Goal: Information Seeking & Learning: Find specific fact

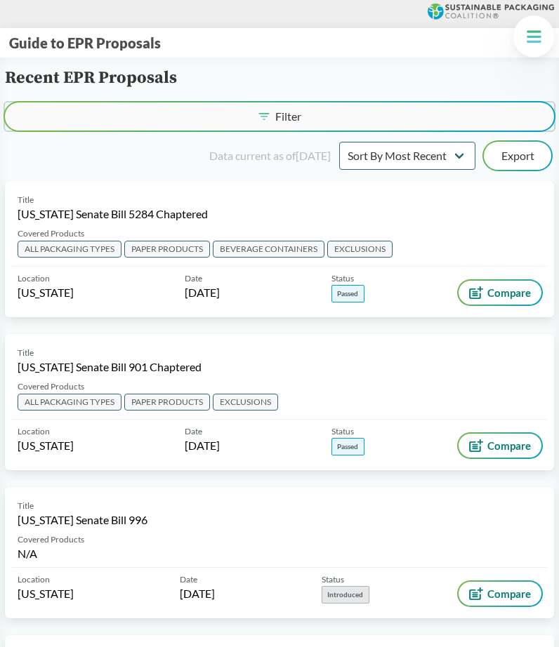
click at [228, 107] on button "Filter" at bounding box center [279, 117] width 549 height 28
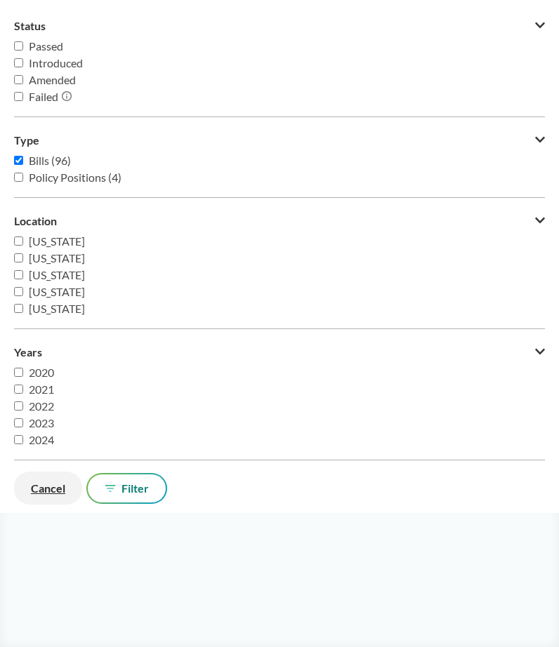
click at [54, 486] on button "Cancel" at bounding box center [48, 488] width 68 height 33
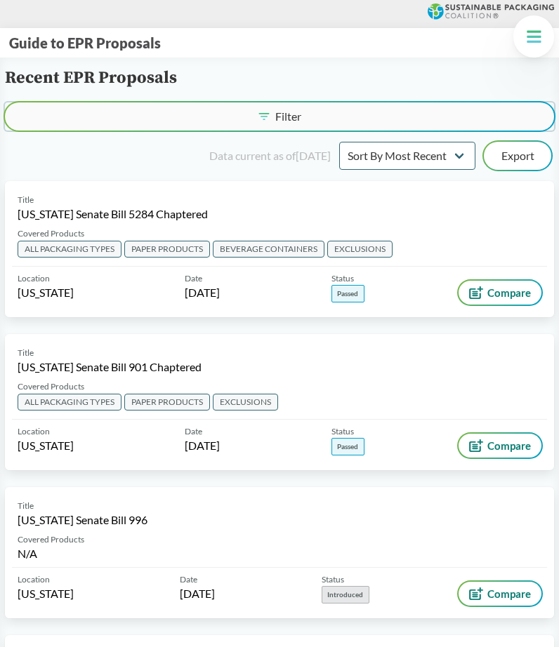
click at [242, 107] on button "Filter" at bounding box center [279, 117] width 549 height 28
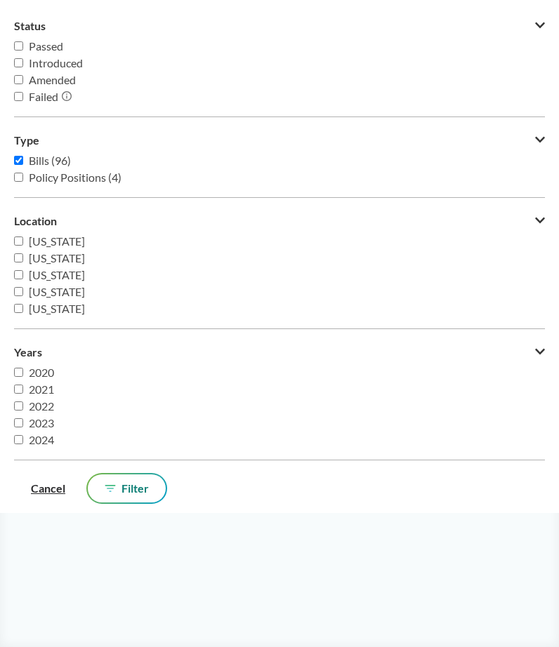
click at [45, 310] on span "[US_STATE]" at bounding box center [57, 308] width 56 height 13
click at [23, 310] on input "[US_STATE]" at bounding box center [18, 308] width 9 height 9
checkbox input "true"
click at [128, 492] on span "Filter" at bounding box center [134, 488] width 27 height 11
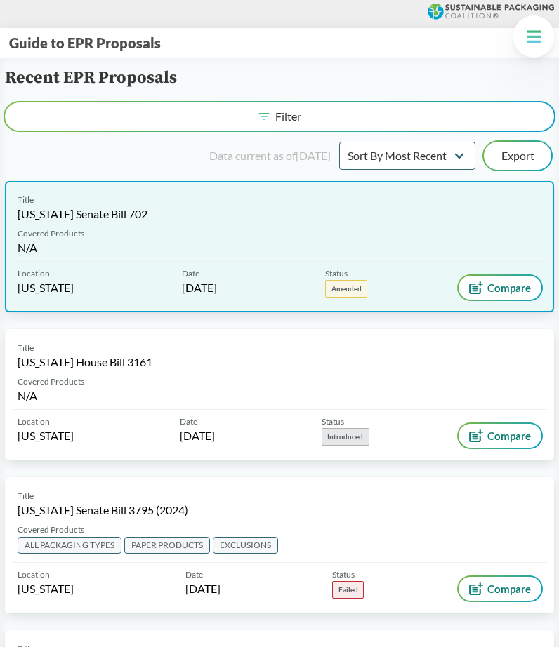
click at [218, 237] on div "Covered Products N/A" at bounding box center [279, 245] width 535 height 34
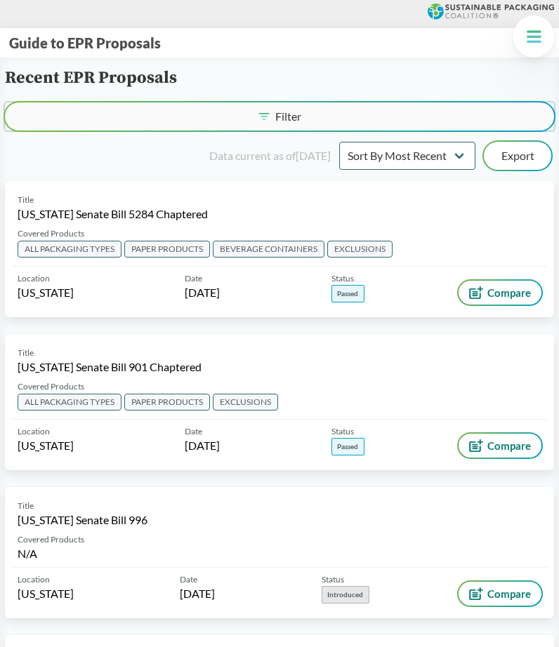
click at [294, 119] on span "Filter" at bounding box center [288, 116] width 26 height 11
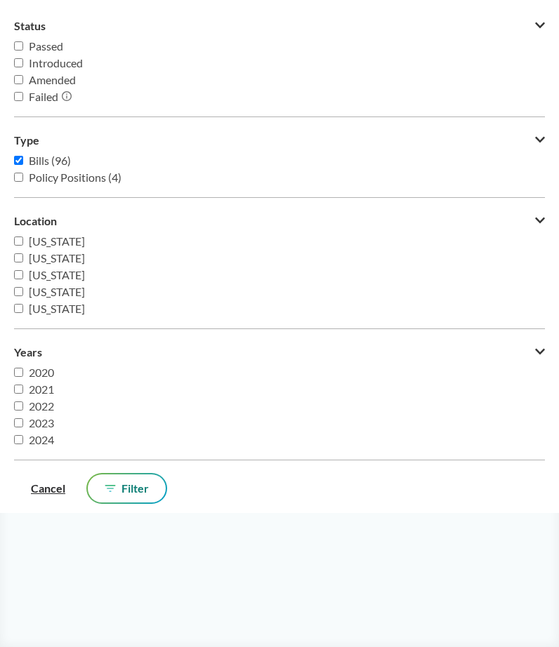
click at [50, 308] on span "[US_STATE]" at bounding box center [57, 308] width 56 height 13
click at [23, 308] on input "[US_STATE]" at bounding box center [18, 308] width 9 height 9
checkbox input "true"
click at [154, 492] on button "Filter" at bounding box center [127, 489] width 78 height 28
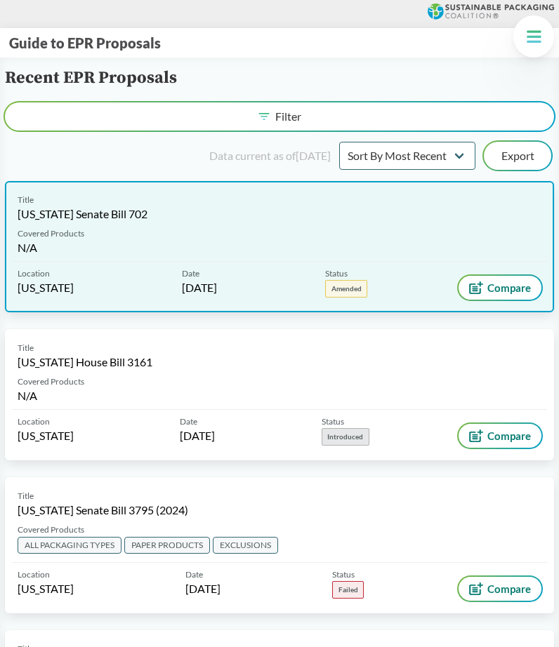
click at [252, 211] on div "Title [US_STATE] Senate Bill 702" at bounding box center [280, 208] width 524 height 28
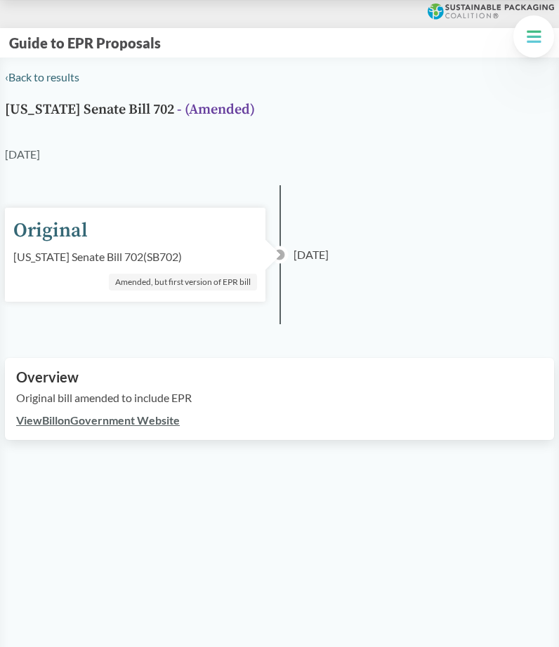
click at [174, 421] on link "View Bill on Government Website" at bounding box center [98, 420] width 164 height 13
